Goal: Complete application form: Complete application form

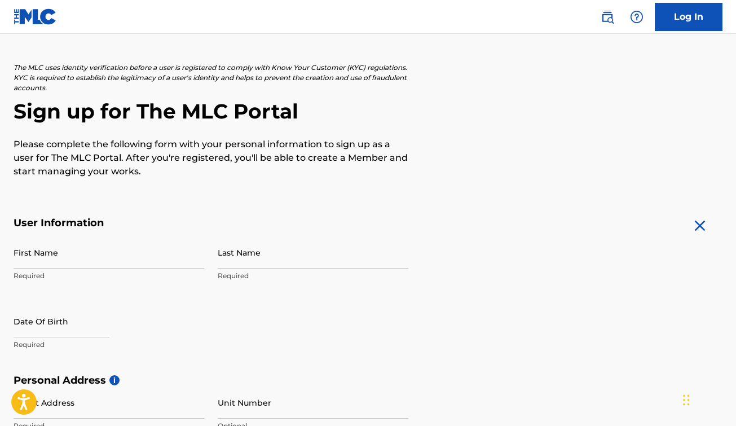
scroll to position [52, 0]
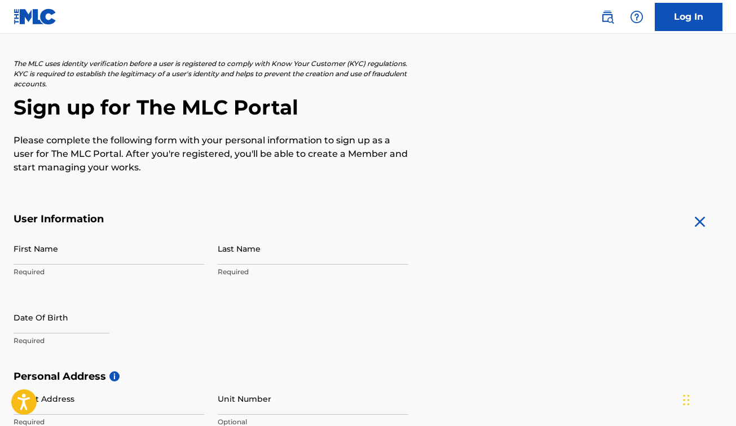
click at [125, 275] on p "Required" at bounding box center [109, 272] width 191 height 10
type input "Diego"
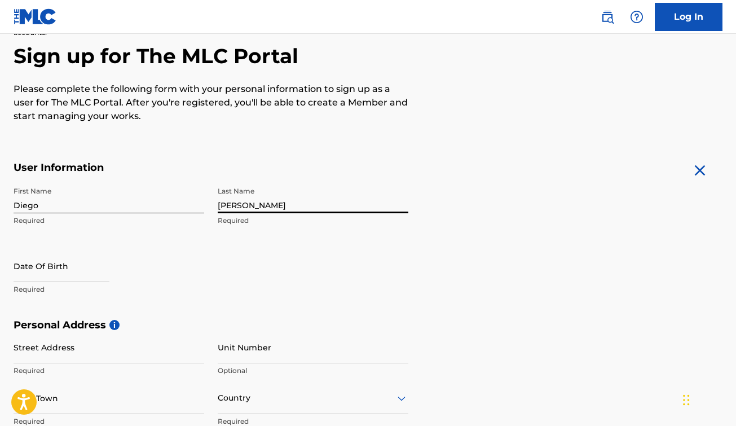
scroll to position [247, 0]
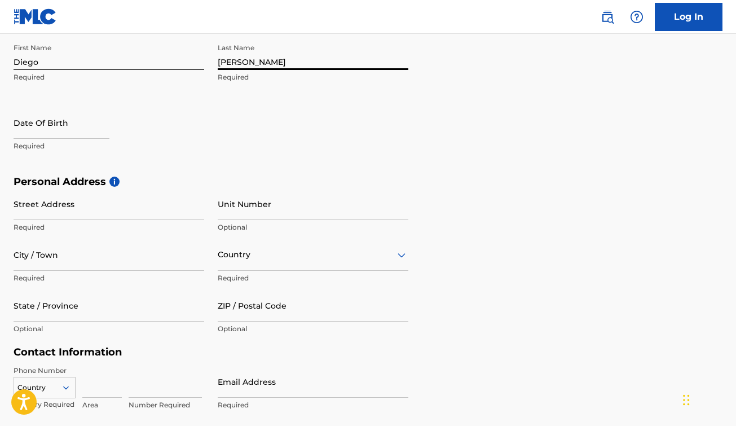
type input "[PERSON_NAME]"
select select "7"
select select "2025"
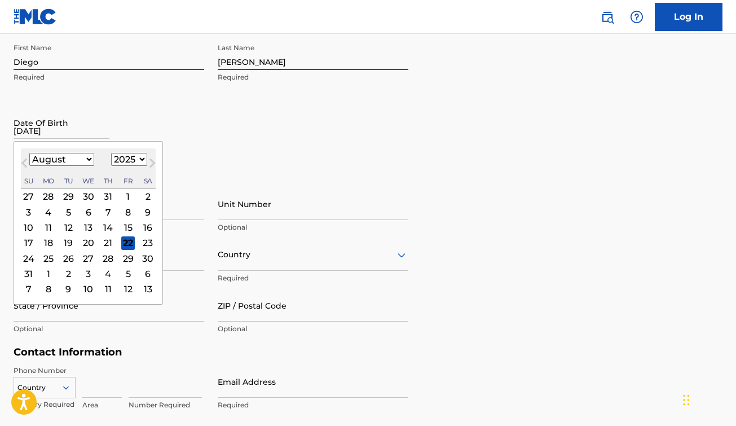
type input "[DATE]"
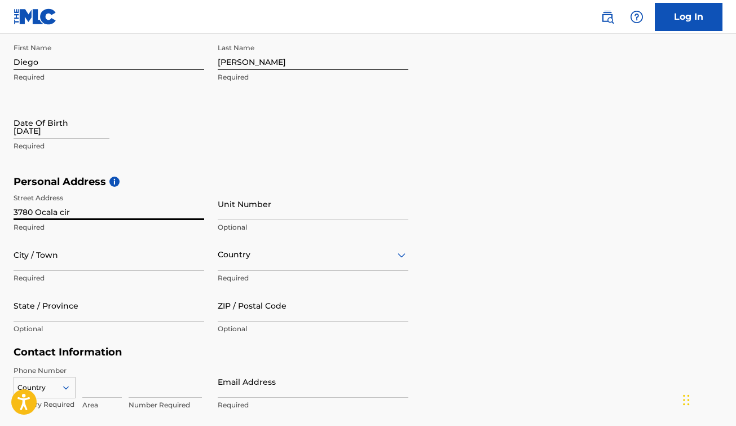
type input "[STREET_ADDRESS]"
type input "Corona"
type input "[GEOGRAPHIC_DATA]"
type input "CA"
type input "92881"
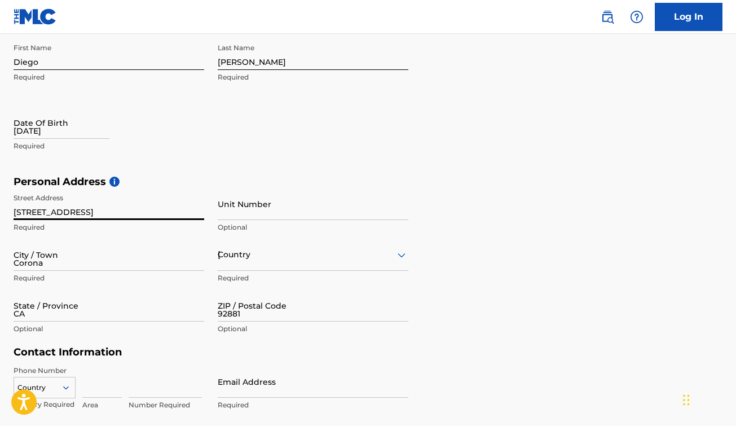
type input "[GEOGRAPHIC_DATA]"
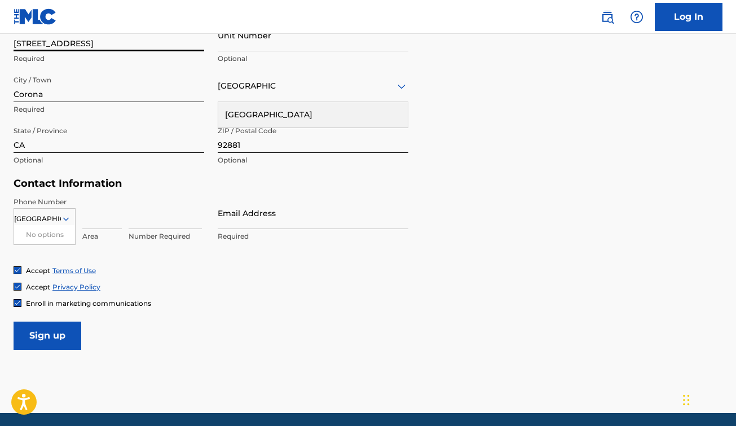
scroll to position [423, 0]
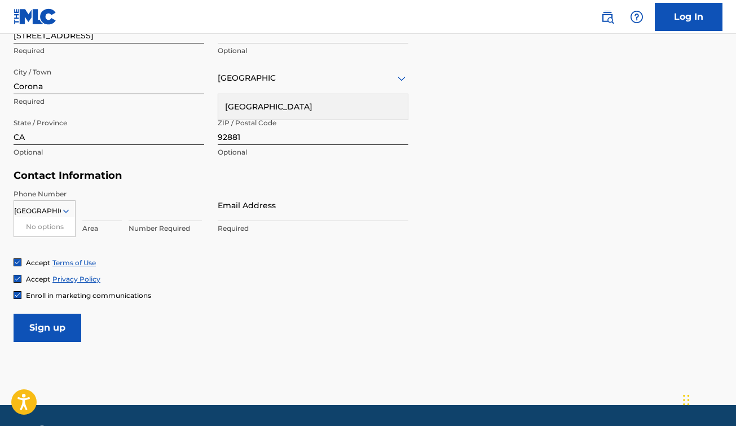
click at [122, 174] on h5 "Contact Information" at bounding box center [211, 175] width 395 height 13
click at [98, 250] on div "Phone Number [GEOGRAPHIC_DATA] No options Country Required Area Number Required…" at bounding box center [211, 223] width 395 height 69
click at [112, 212] on input at bounding box center [102, 205] width 40 height 32
type input "951"
click at [147, 207] on input at bounding box center [165, 205] width 73 height 32
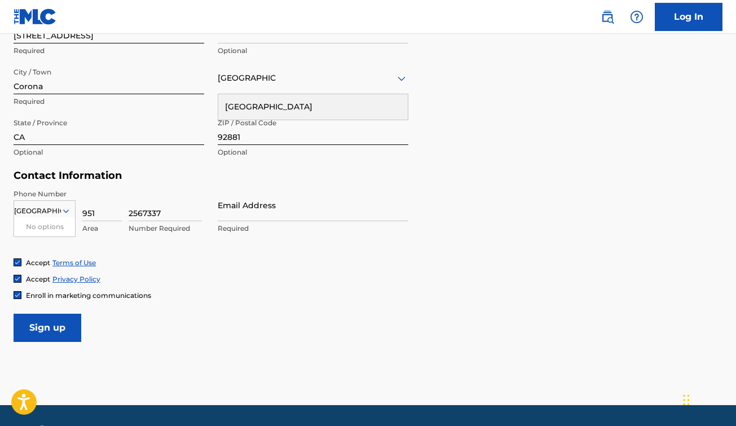
click at [202, 274] on div "Accept Privacy Policy" at bounding box center [368, 279] width 709 height 10
click at [143, 212] on input "2567337" at bounding box center [165, 205] width 73 height 32
type input "2567337"
type input "i"
type input "[EMAIL_ADDRESS][DOMAIN_NAME]"
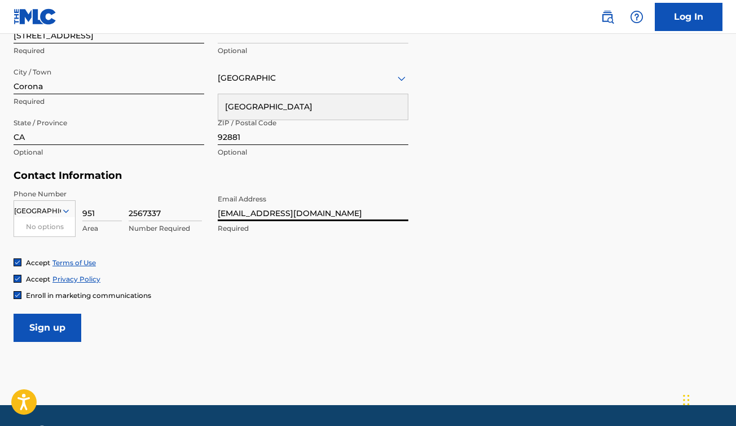
click at [309, 346] on main "The MLC uses identity verification before a user is registered to comply with K…" at bounding box center [368, 8] width 736 height 795
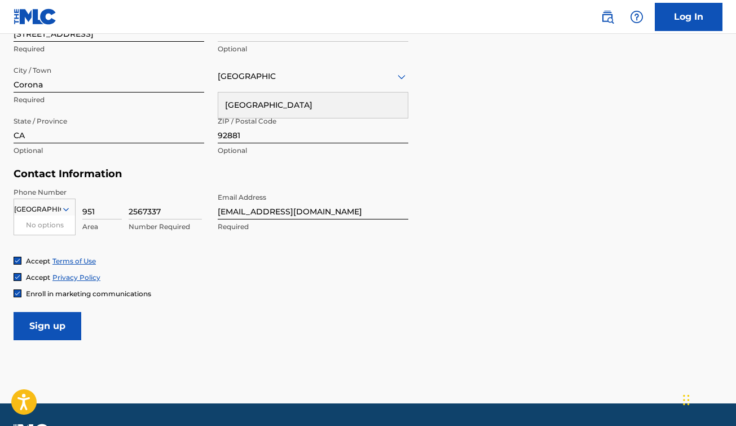
click at [274, 258] on div "Accept Terms of Use" at bounding box center [368, 261] width 709 height 10
click at [318, 214] on input "[EMAIL_ADDRESS][DOMAIN_NAME]" at bounding box center [313, 203] width 191 height 32
click at [255, 380] on main "The MLC uses identity verification before a user is registered to comply with K…" at bounding box center [368, 6] width 736 height 795
click at [324, 211] on input "[EMAIL_ADDRESS][DOMAIN_NAME]" at bounding box center [313, 203] width 191 height 32
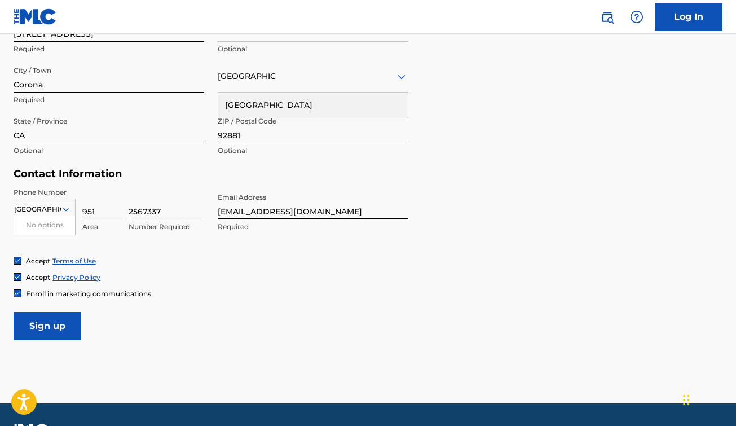
click at [324, 211] on input "[EMAIL_ADDRESS][DOMAIN_NAME]" at bounding box center [313, 203] width 191 height 32
type input "[EMAIL_ADDRESS][DOMAIN_NAME]"
click at [243, 313] on form "User Information First Name Diego Required Last Name [PERSON_NAME] Required Dat…" at bounding box center [368, 90] width 709 height 501
click at [64, 326] on input "Sign up" at bounding box center [48, 326] width 68 height 28
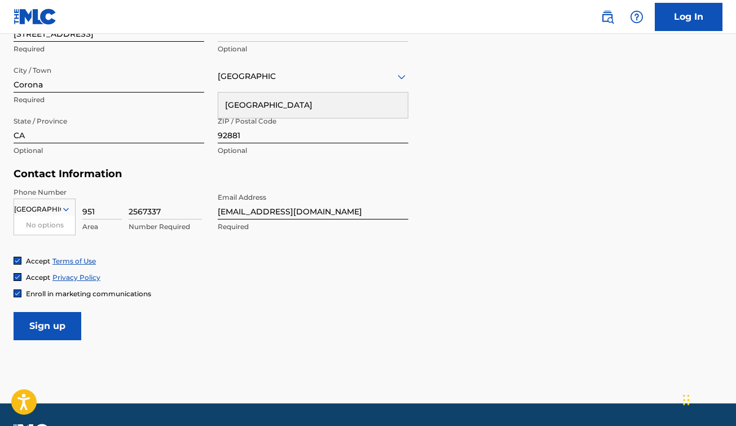
click at [67, 328] on input "Sign up" at bounding box center [48, 326] width 68 height 28
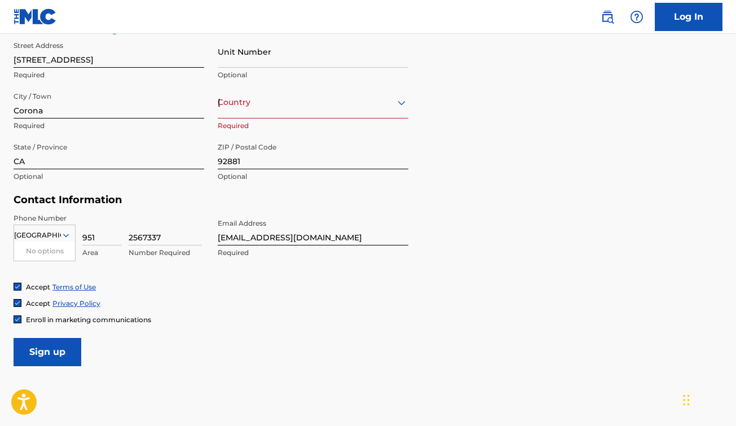
scroll to position [385, 0]
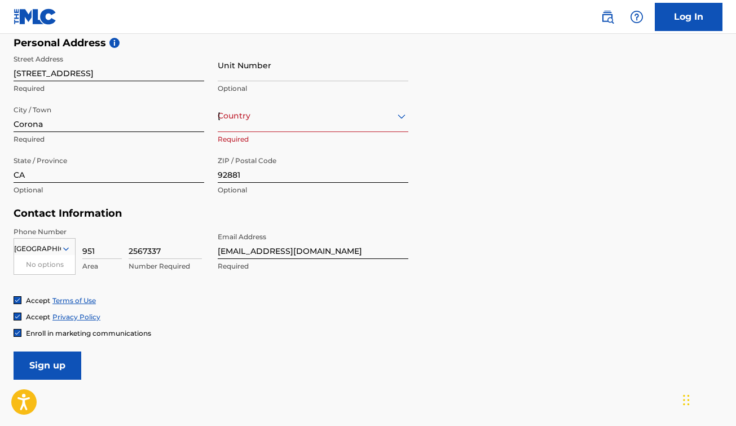
click at [255, 109] on div "[GEOGRAPHIC_DATA]" at bounding box center [313, 116] width 191 height 14
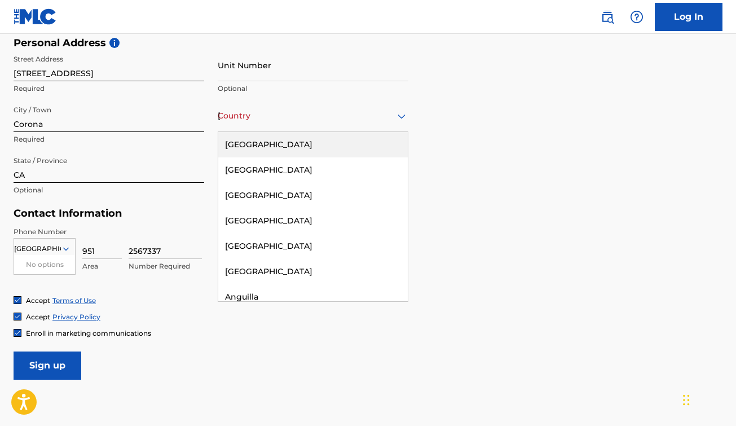
click at [261, 144] on div "[GEOGRAPHIC_DATA]" at bounding box center [313, 144] width 190 height 25
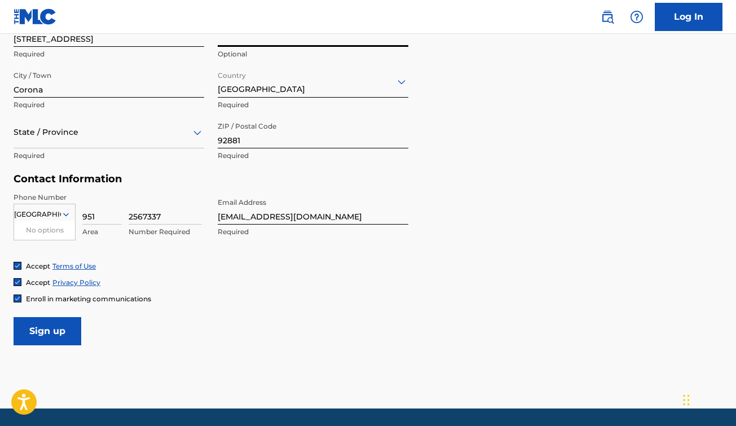
scroll to position [417, 0]
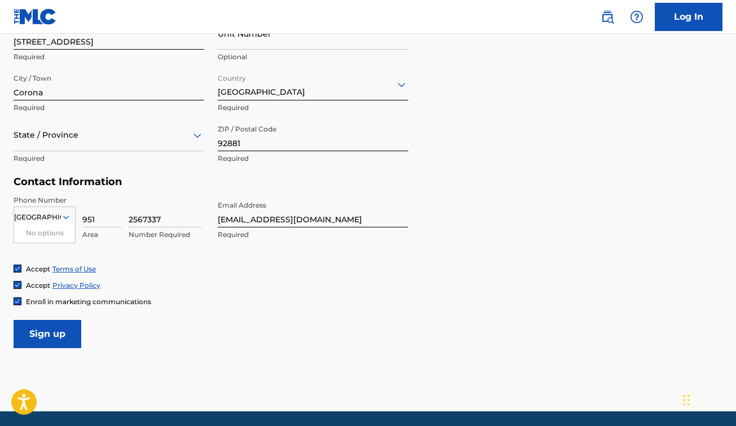
click at [62, 336] on input "Sign up" at bounding box center [48, 334] width 68 height 28
click at [61, 336] on input "Sign up" at bounding box center [48, 334] width 68 height 28
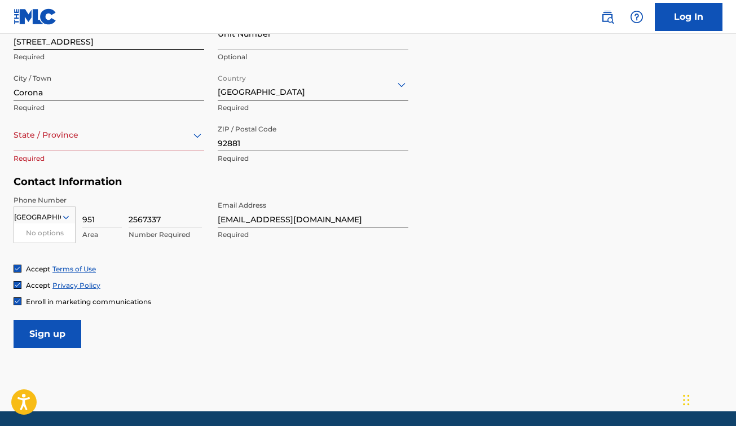
click at [104, 130] on div at bounding box center [109, 135] width 191 height 14
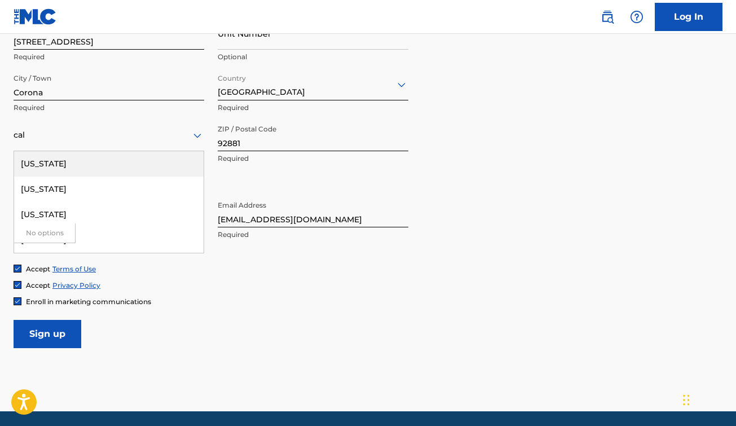
type input "cali"
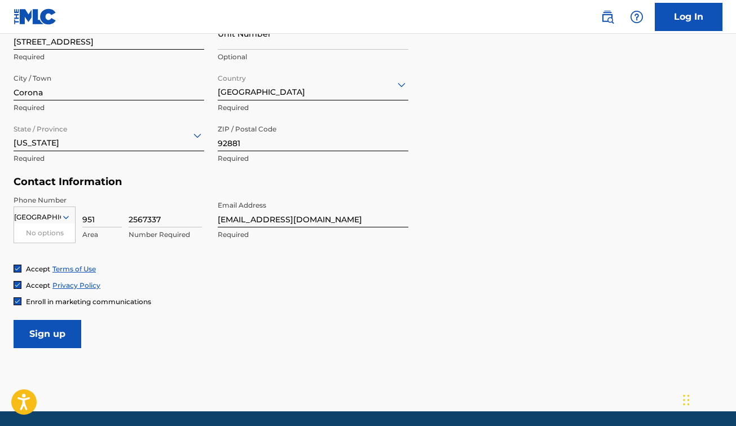
click at [45, 328] on input "Sign up" at bounding box center [48, 334] width 68 height 28
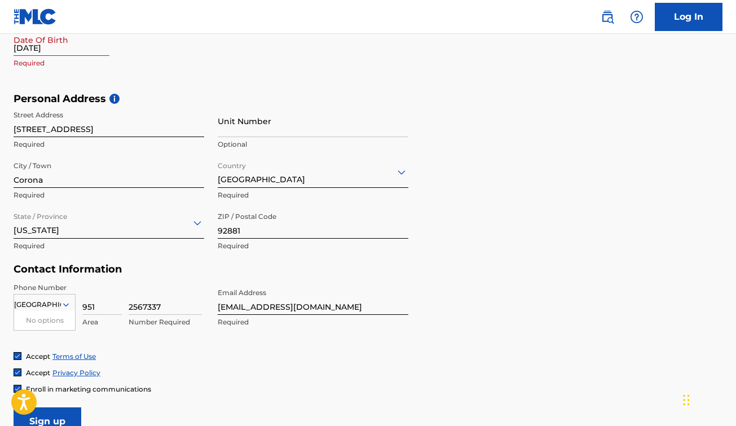
scroll to position [205, 0]
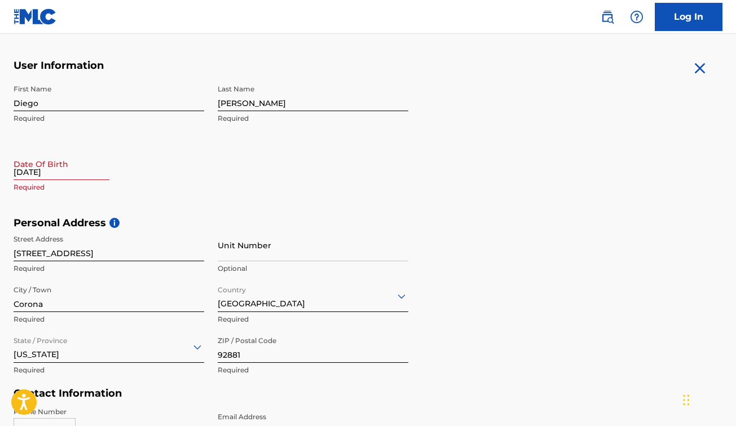
click at [59, 160] on input "[DATE]" at bounding box center [62, 164] width 96 height 32
select select "7"
select select "2025"
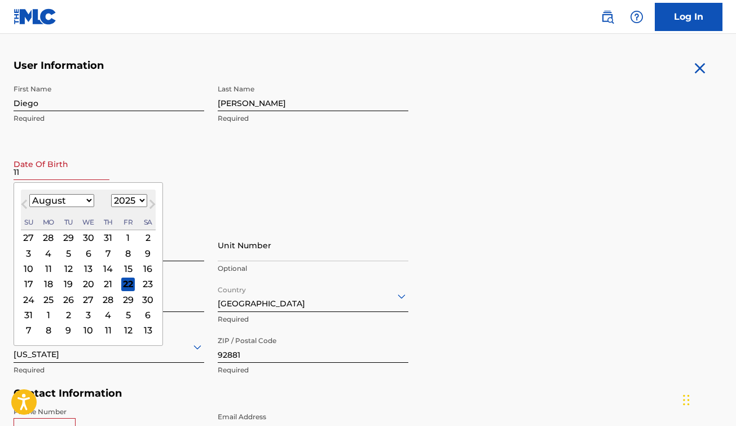
type input "11"
select select "10"
click at [70, 301] on div "25" at bounding box center [69, 300] width 14 height 14
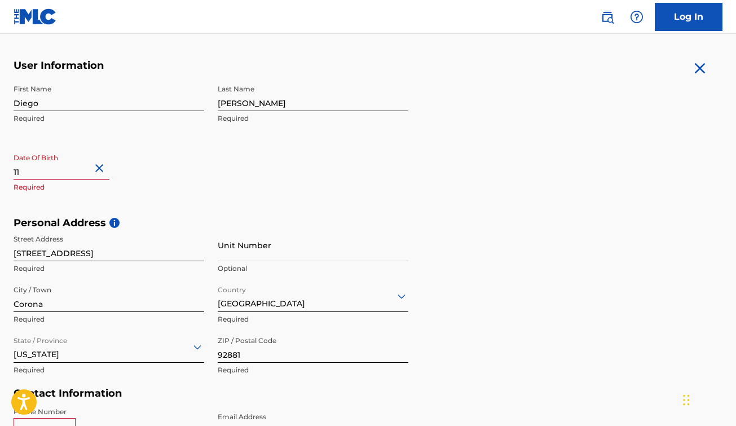
select select "10"
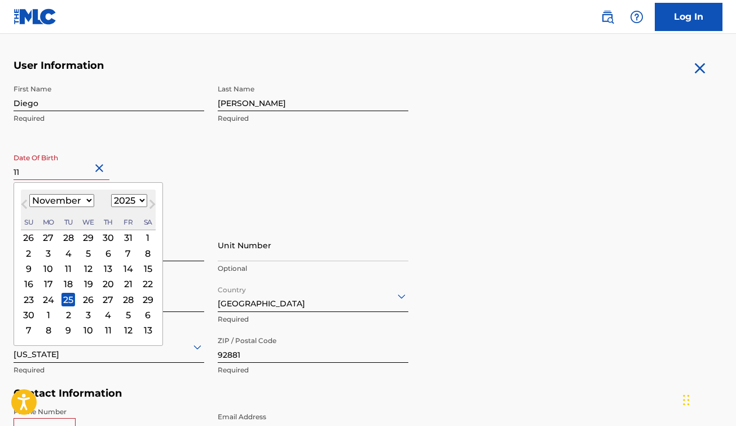
select select "1997"
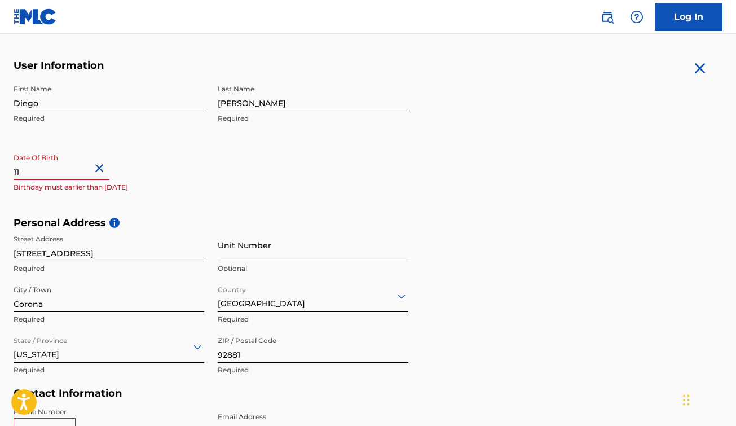
click at [238, 218] on h5 "Personal Address i" at bounding box center [368, 223] width 709 height 13
select select "10"
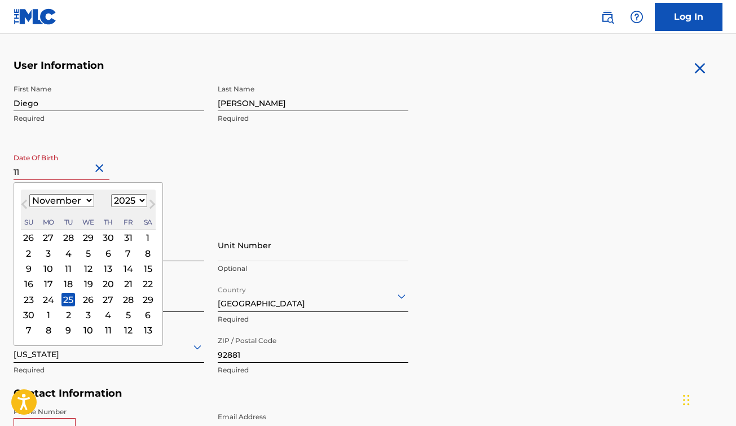
click at [76, 172] on input "11" at bounding box center [62, 164] width 96 height 32
select select "1997"
click at [93, 173] on input "11" at bounding box center [62, 164] width 96 height 32
type input "[DATE]"
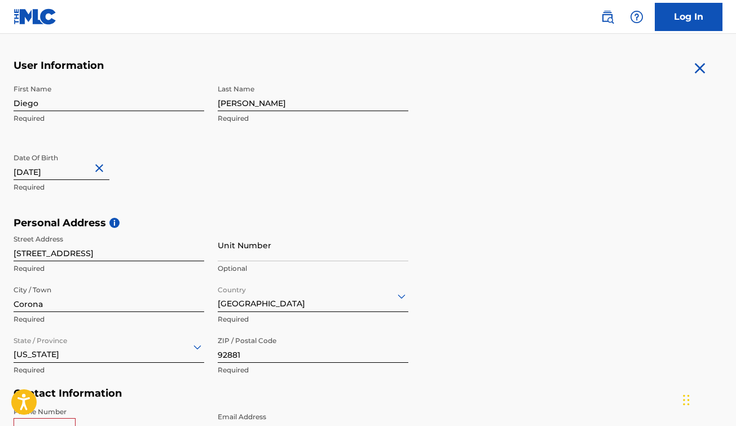
click at [226, 193] on div "First Name Diego Required Last Name [PERSON_NAME] Required Date Of Birth [DEMOG…" at bounding box center [211, 148] width 395 height 138
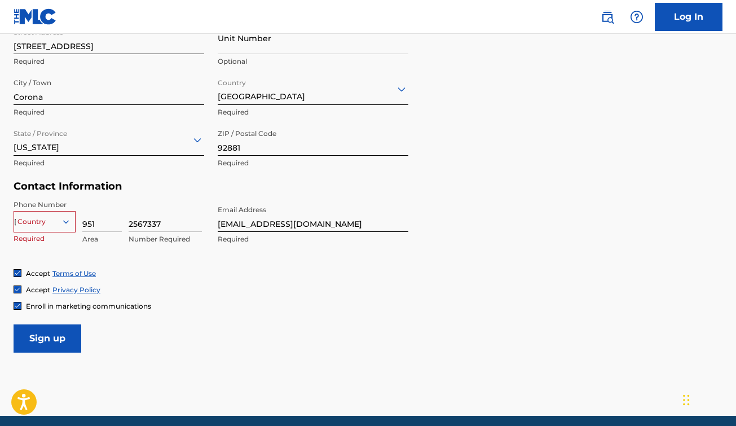
scroll to position [423, 0]
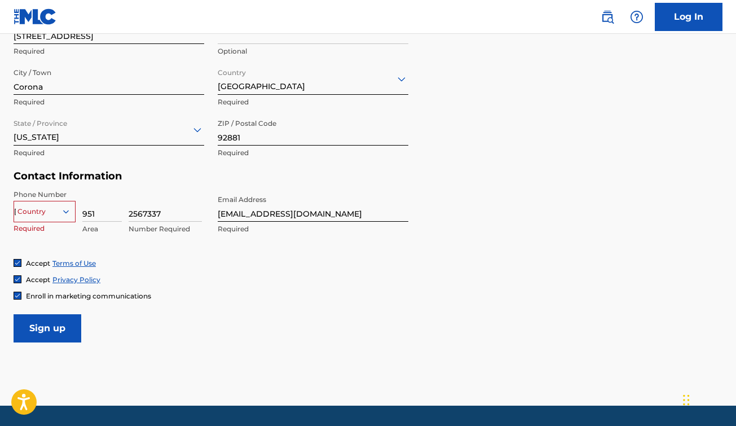
click at [27, 218] on div "Country [GEOGRAPHIC_DATA]" at bounding box center [45, 209] width 62 height 17
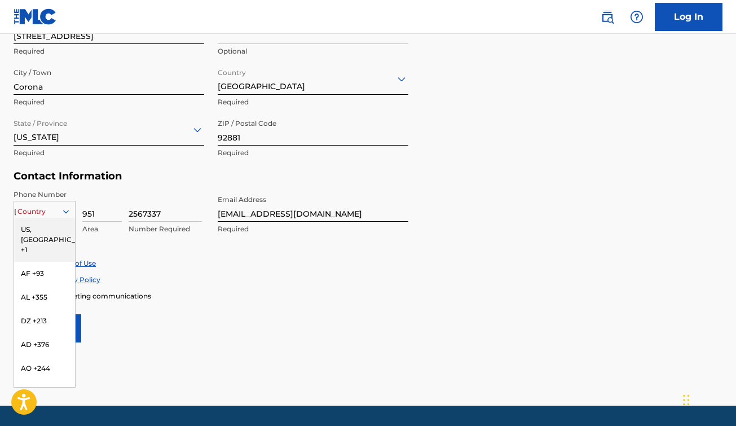
click at [46, 233] on div "US, [GEOGRAPHIC_DATA] +1" at bounding box center [44, 240] width 61 height 44
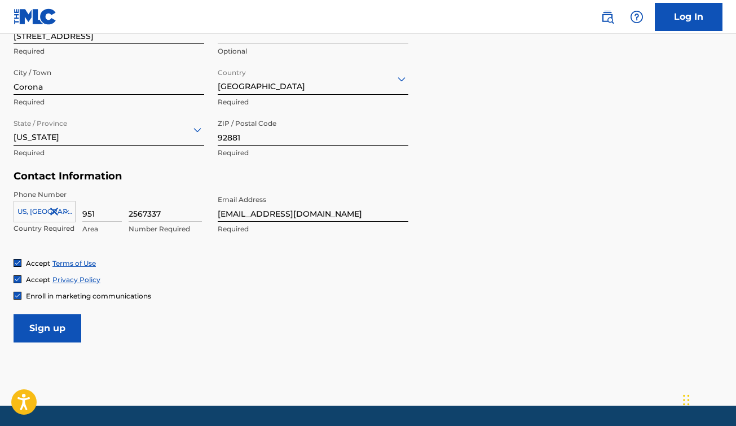
click at [65, 331] on input "Sign up" at bounding box center [48, 328] width 68 height 28
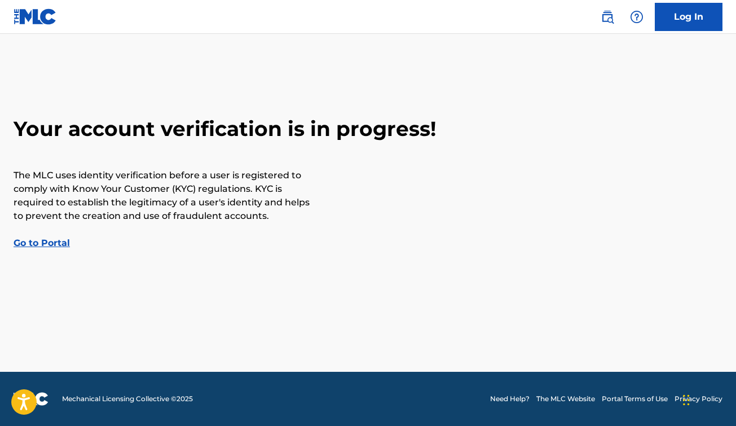
click at [51, 245] on link "Go to Portal" at bounding box center [42, 243] width 56 height 11
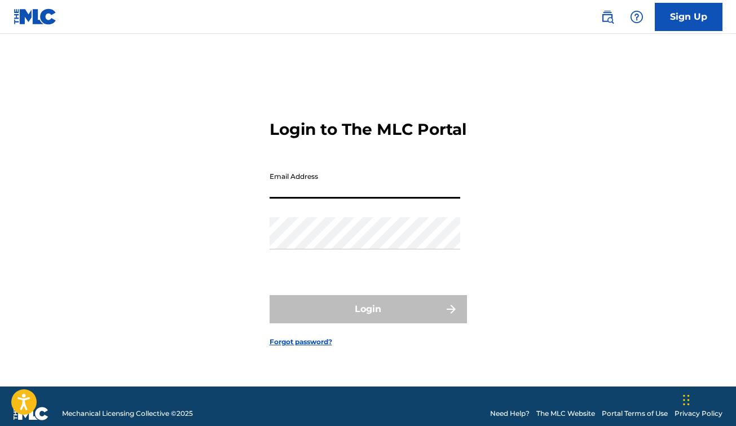
click at [305, 199] on input "Email Address" at bounding box center [365, 182] width 191 height 32
type input "di"
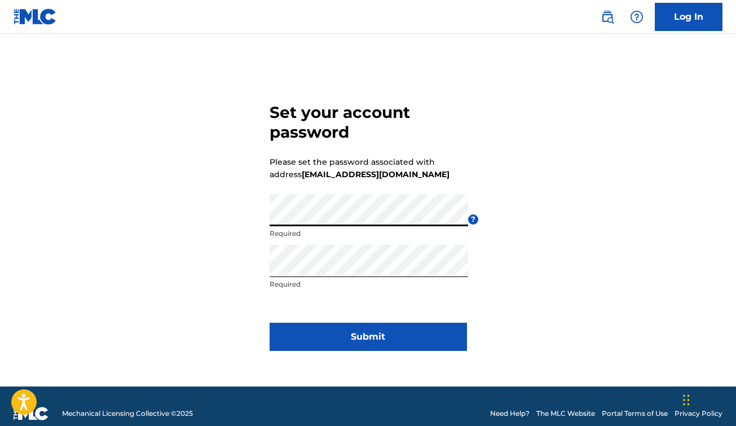
click at [363, 332] on button "Submit" at bounding box center [369, 337] width 198 height 28
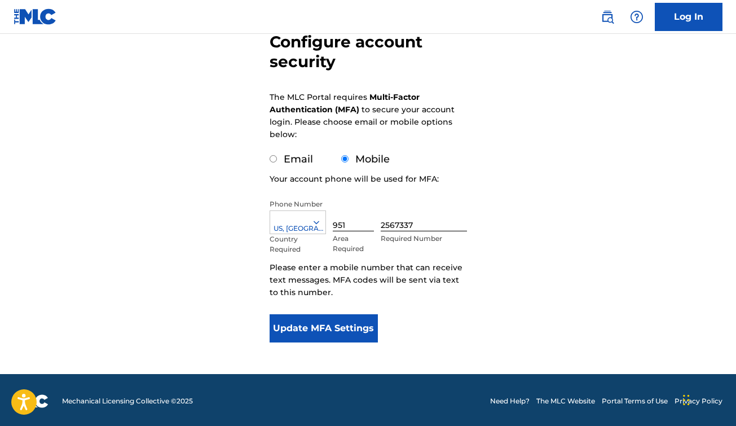
scroll to position [117, 0]
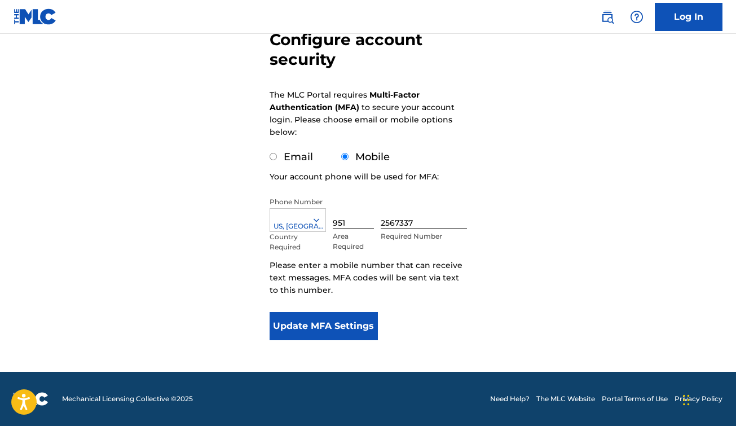
click at [273, 157] on input "Email" at bounding box center [273, 156] width 7 height 7
radio input "true"
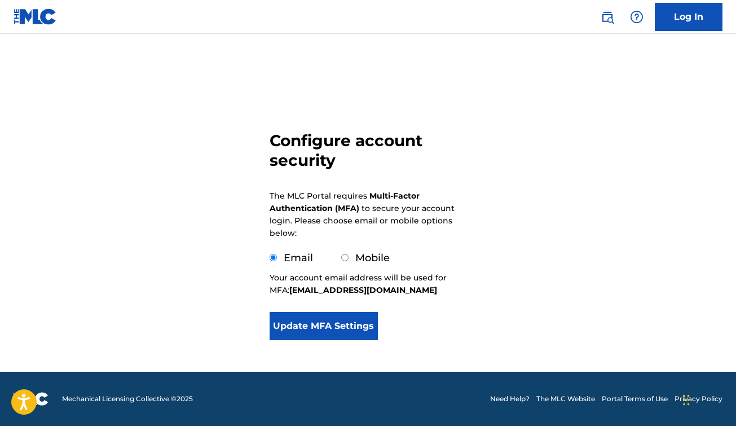
click at [344, 261] on input "Mobile" at bounding box center [344, 257] width 7 height 7
radio input "true"
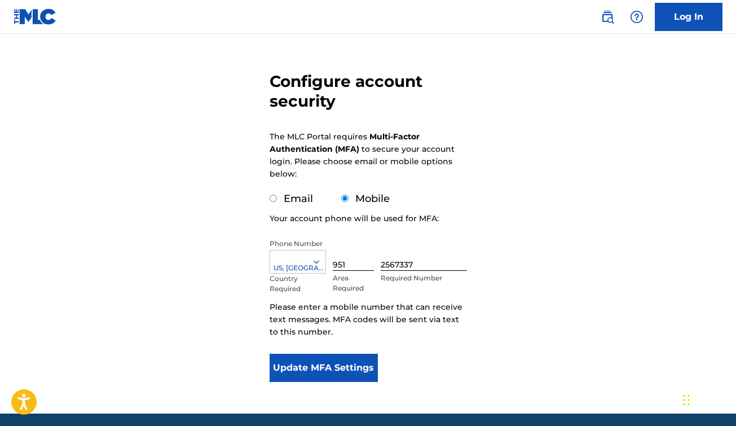
scroll to position [116, 0]
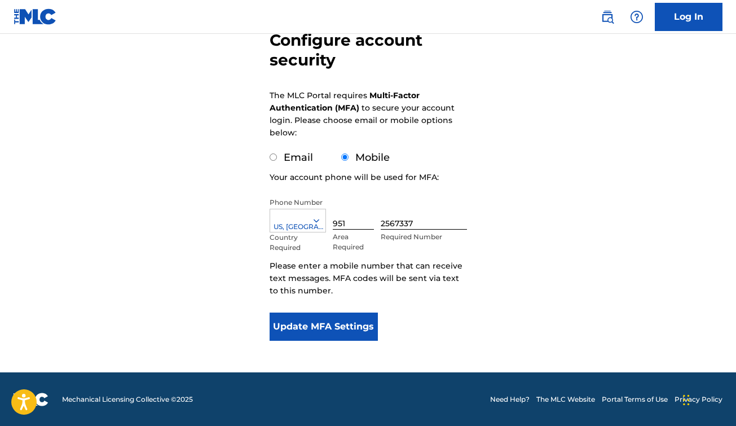
click at [273, 159] on input "Email" at bounding box center [273, 157] width 7 height 7
radio input "true"
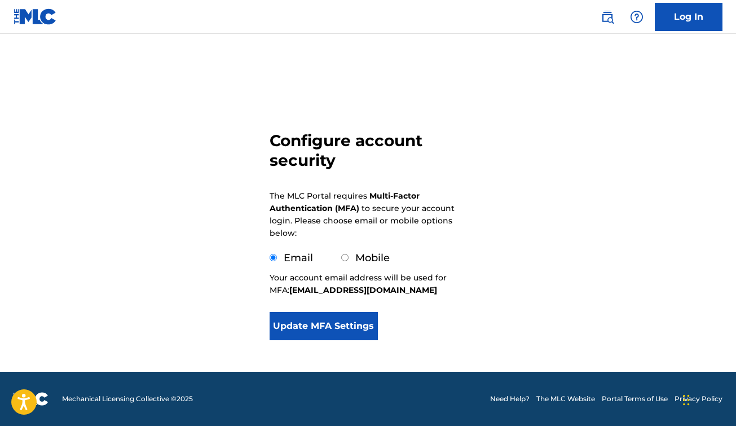
click at [343, 259] on input "Mobile" at bounding box center [344, 257] width 7 height 7
radio input "true"
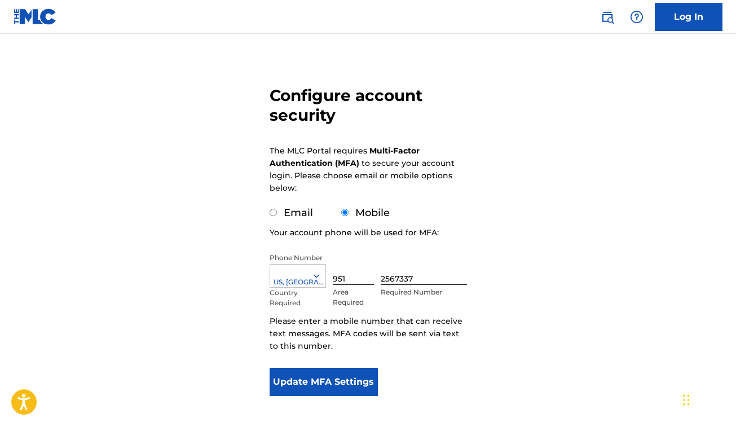
scroll to position [62, 0]
click at [330, 374] on button "Update MFA Settings" at bounding box center [324, 381] width 109 height 28
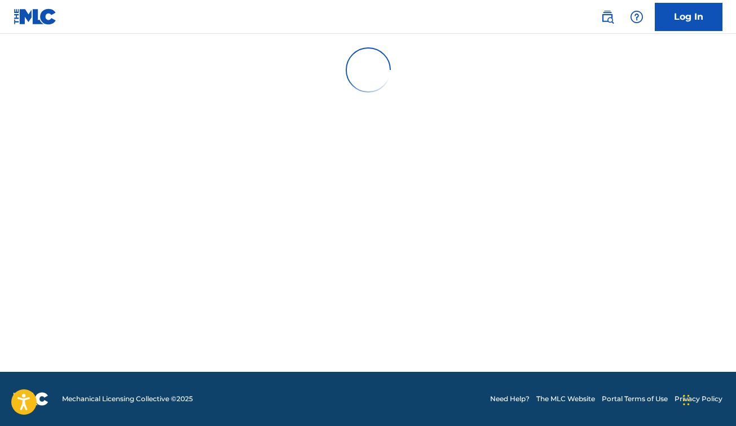
scroll to position [0, 0]
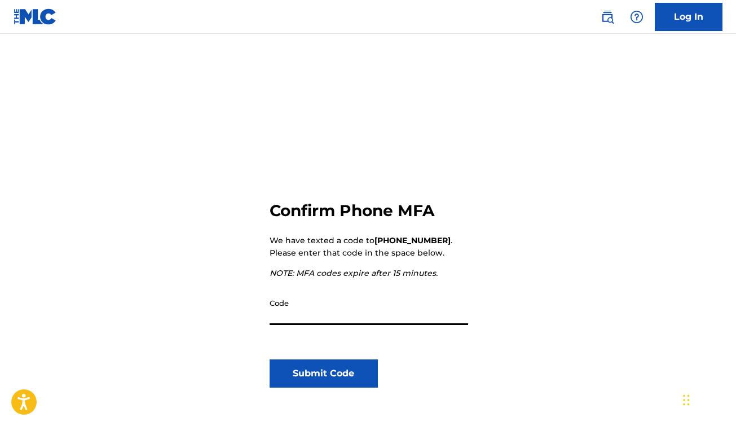
click at [340, 309] on input "Code" at bounding box center [369, 309] width 199 height 32
type input "543566"
click at [325, 378] on button "Submit Code" at bounding box center [324, 373] width 109 height 28
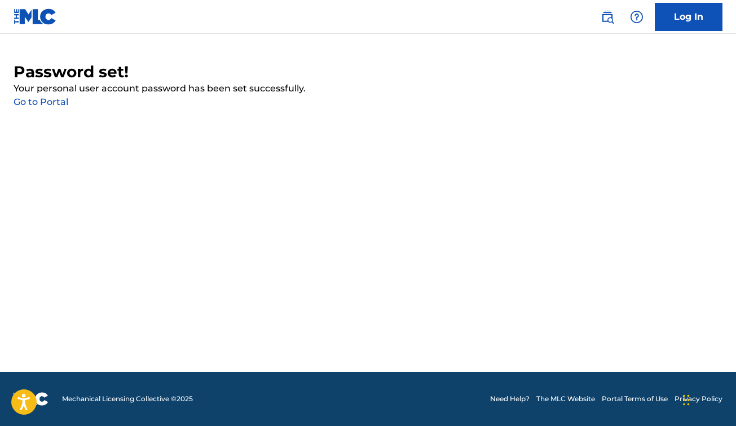
click at [40, 105] on link "Go to Portal" at bounding box center [41, 102] width 55 height 11
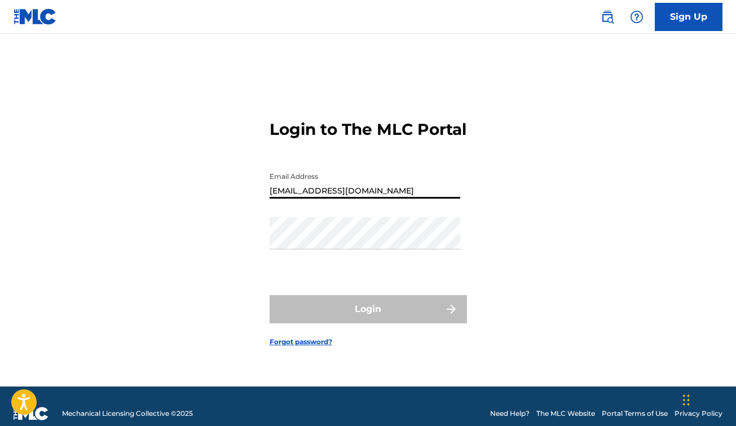
type input "[EMAIL_ADDRESS][DOMAIN_NAME]"
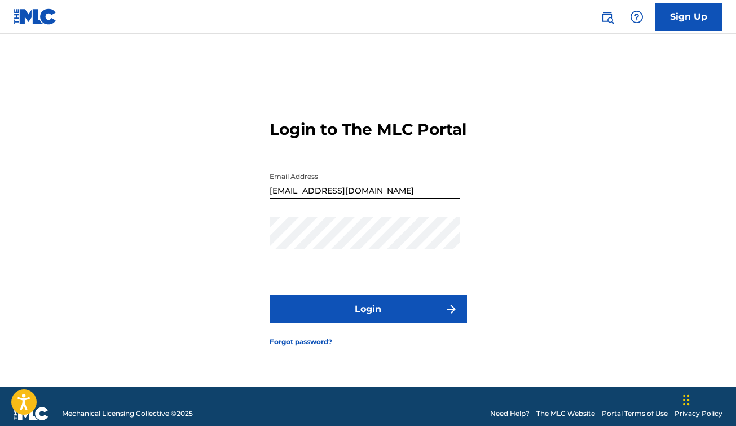
click at [360, 323] on button "Login" at bounding box center [369, 309] width 198 height 28
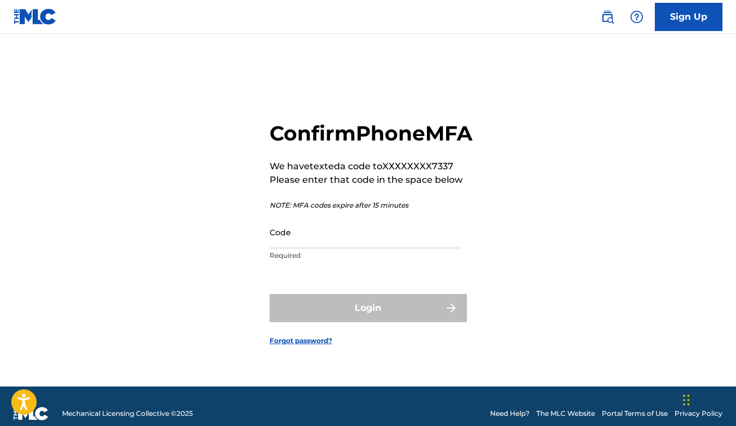
click at [349, 238] on input "Code" at bounding box center [365, 232] width 191 height 32
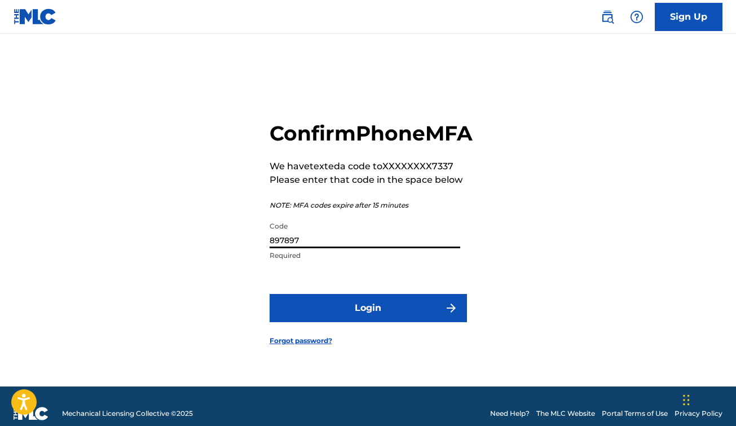
type input "897897"
click at [381, 322] on button "Login" at bounding box center [369, 308] width 198 height 28
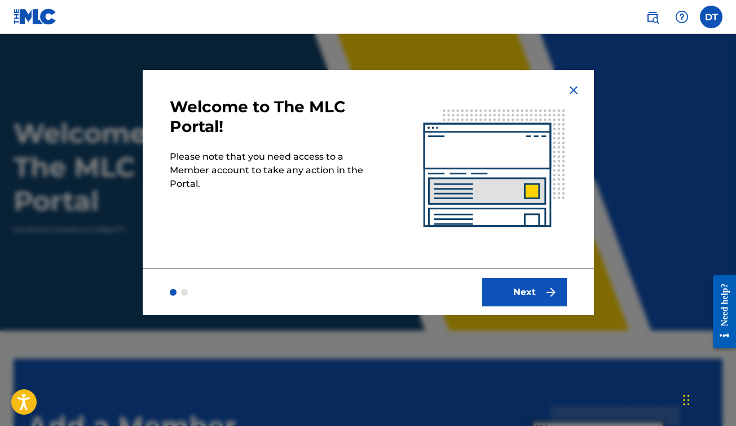
click at [534, 300] on button "Next" at bounding box center [525, 292] width 85 height 28
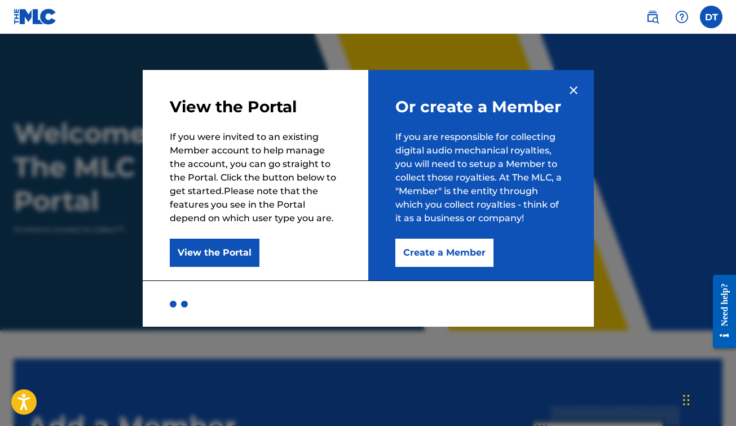
click at [454, 262] on button "Create a Member" at bounding box center [445, 253] width 98 height 28
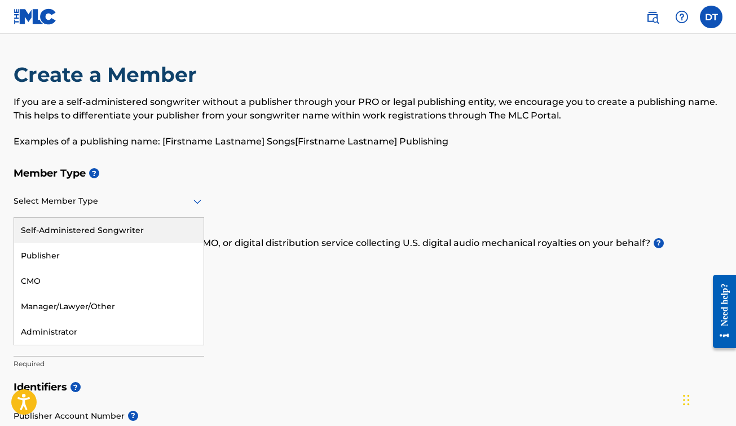
click at [117, 204] on div at bounding box center [109, 201] width 191 height 14
click at [142, 226] on div "Self-Administered Songwriter" at bounding box center [109, 230] width 190 height 25
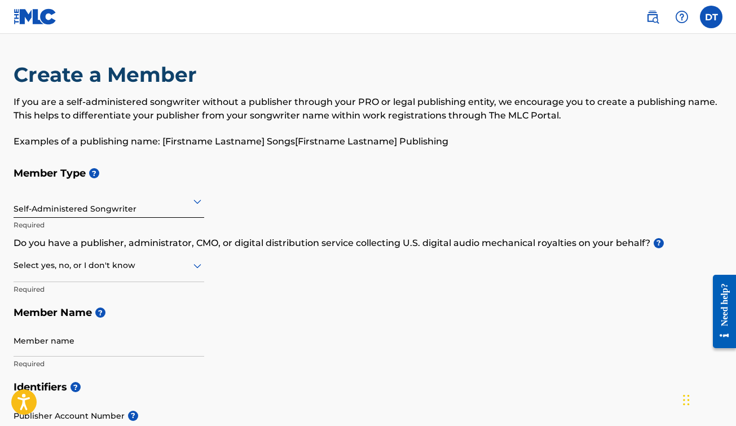
click at [197, 260] on icon at bounding box center [198, 266] width 14 height 14
click at [133, 295] on div "Yes" at bounding box center [109, 294] width 190 height 25
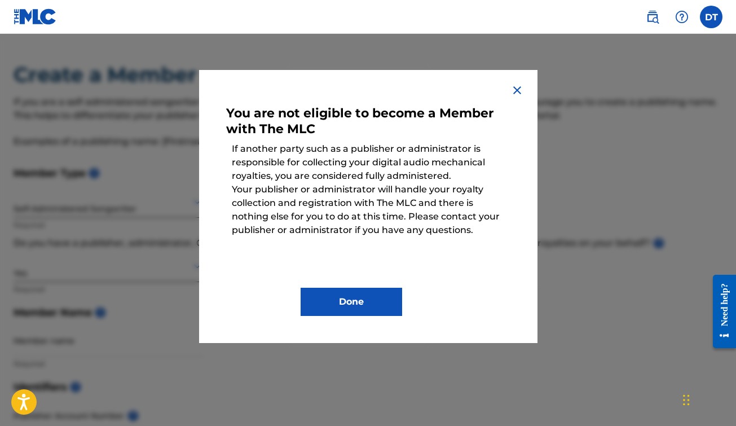
click at [517, 97] on div "You are not eligible to become a Member with The MLC If another party such as a…" at bounding box center [368, 206] width 339 height 273
click at [518, 89] on img at bounding box center [518, 91] width 14 height 14
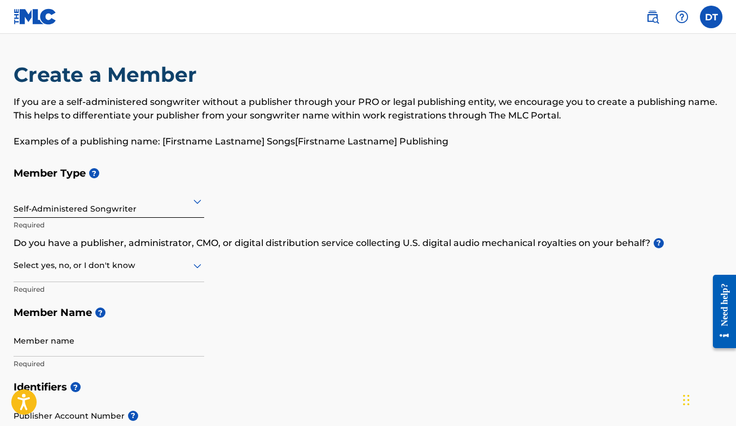
click at [157, 270] on div at bounding box center [109, 265] width 191 height 14
click at [93, 327] on div "No" at bounding box center [109, 320] width 190 height 25
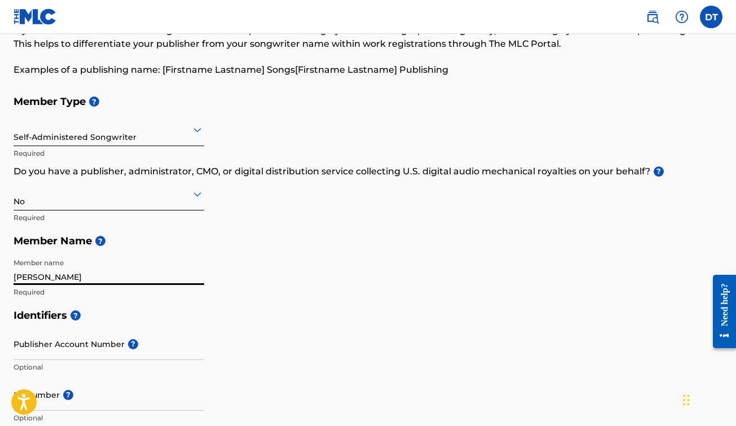
scroll to position [75, 0]
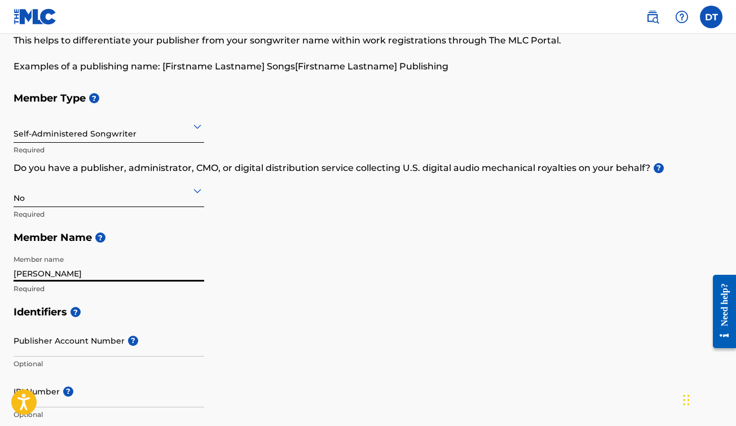
type input "Diego Tinoco"
click at [157, 314] on h5 "Identifiers ?" at bounding box center [368, 312] width 709 height 24
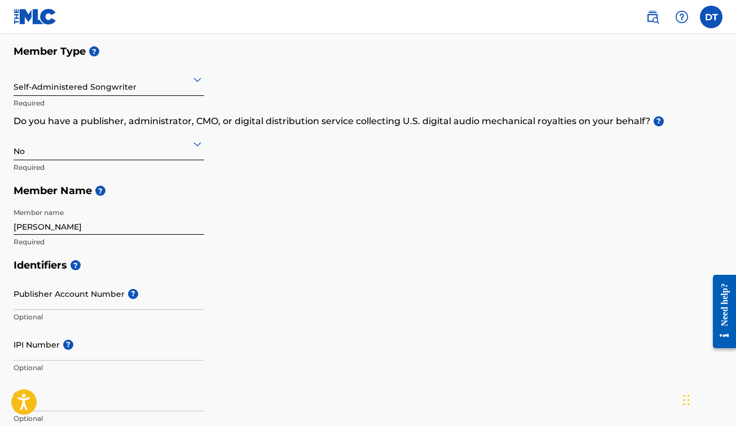
scroll to position [125, 0]
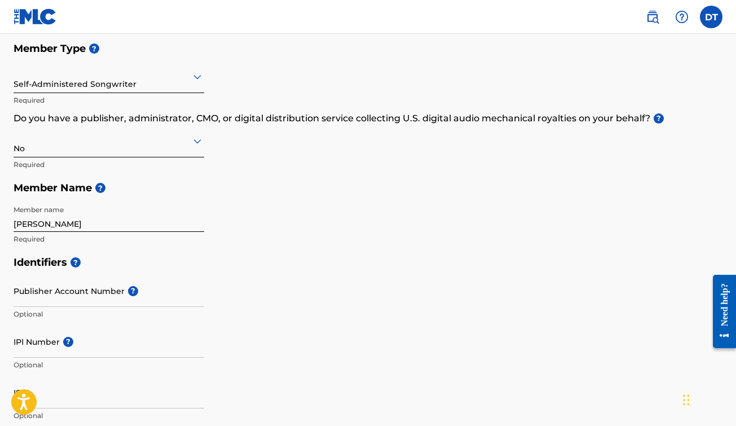
click at [102, 298] on input "Publisher Account Number ?" at bounding box center [109, 291] width 191 height 32
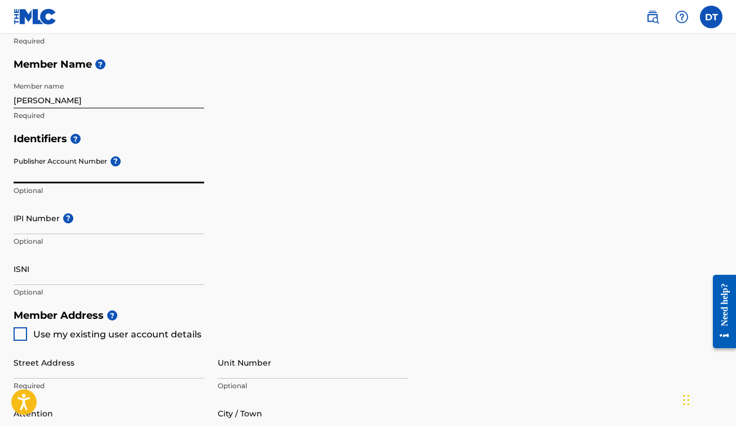
scroll to position [249, 0]
click at [53, 278] on input "ISNI" at bounding box center [109, 268] width 191 height 32
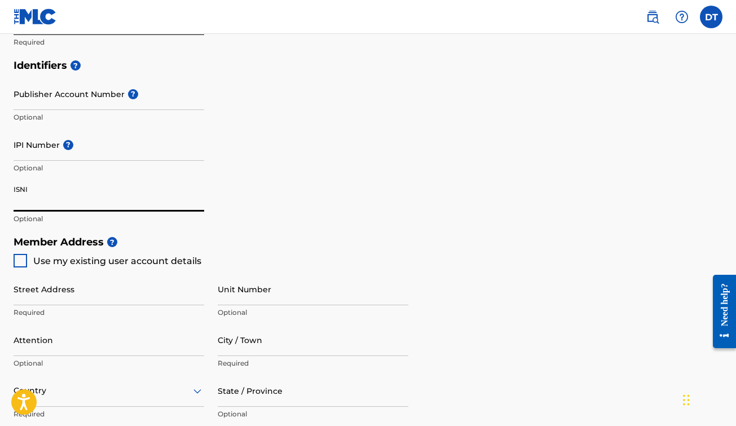
scroll to position [323, 0]
